Goal: Information Seeking & Learning: Learn about a topic

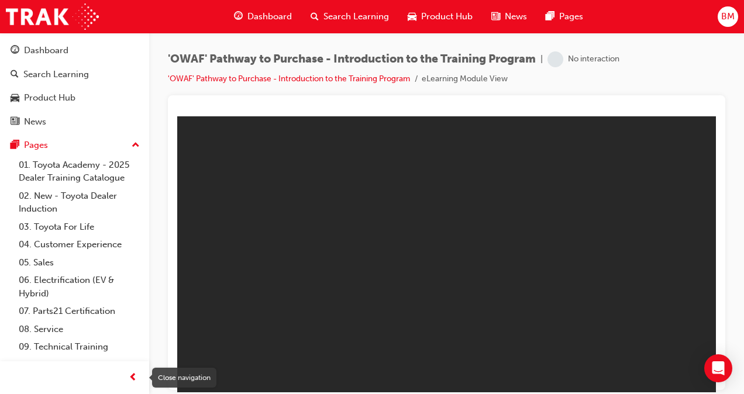
click at [128, 375] on div "button" at bounding box center [132, 377] width 23 height 23
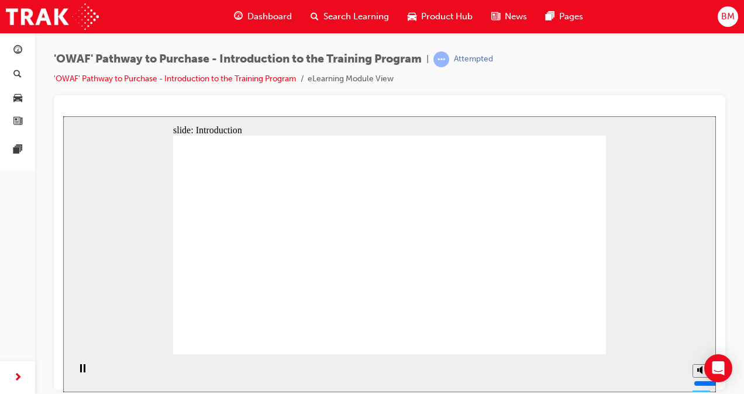
drag, startPoint x: 233, startPoint y: 263, endPoint x: 272, endPoint y: 262, distance: 38.6
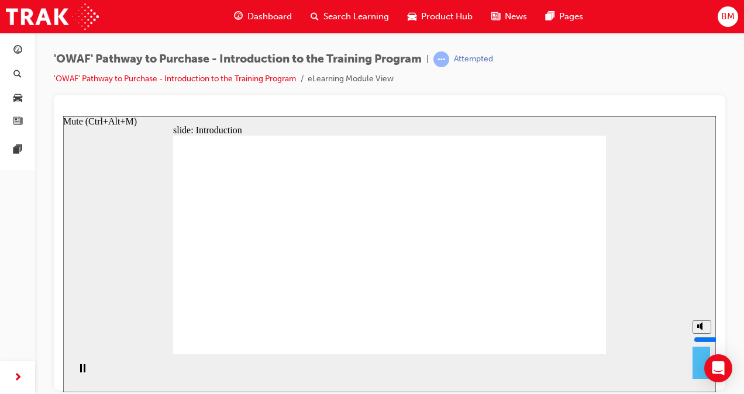
drag, startPoint x: 702, startPoint y: 329, endPoint x: 700, endPoint y: 304, distance: 25.2
type input "10"
click at [702, 335] on input "volume" at bounding box center [731, 339] width 75 height 9
